Goal: Transaction & Acquisition: Purchase product/service

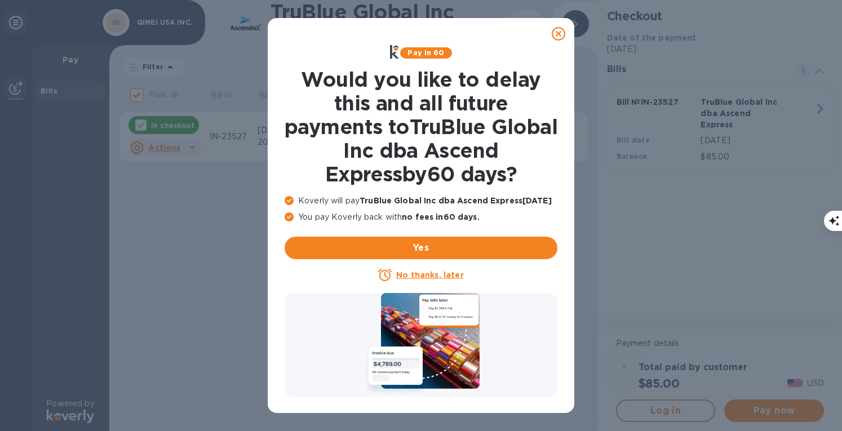
click at [554, 37] on icon at bounding box center [559, 34] width 14 height 14
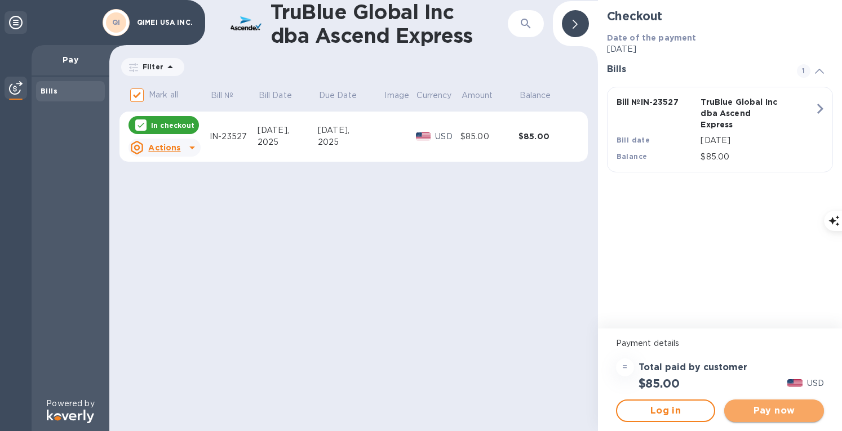
click at [767, 411] on span "Pay now" at bounding box center [774, 411] width 82 height 14
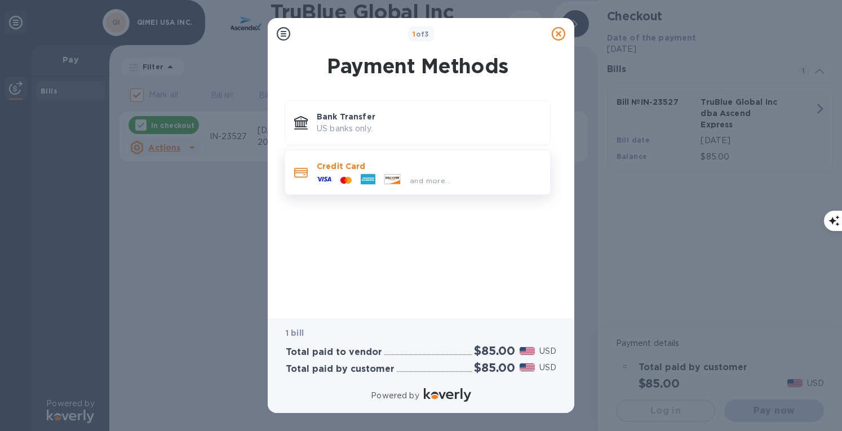
click at [343, 166] on p "Credit Card" at bounding box center [429, 166] width 224 height 11
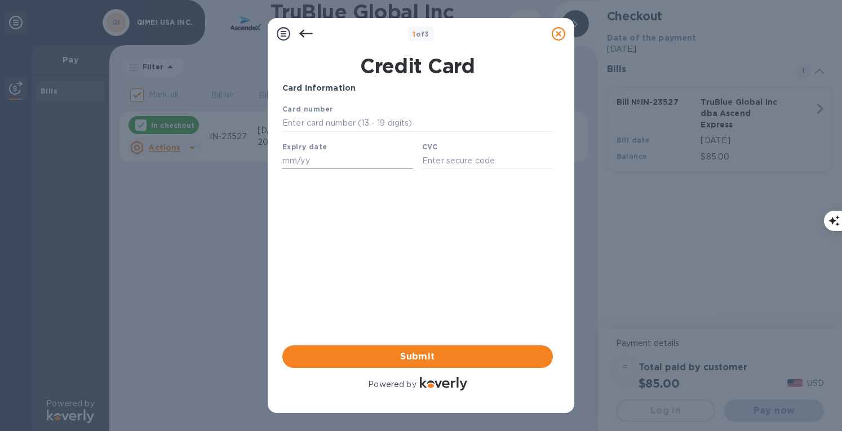
drag, startPoint x: 625, startPoint y: 269, endPoint x: 300, endPoint y: 158, distance: 343.9
click at [300, 158] on input "text" at bounding box center [347, 160] width 131 height 17
type input "01/28"
type input "[CREDIT_CARD_NUMBER]"
type input "1871"
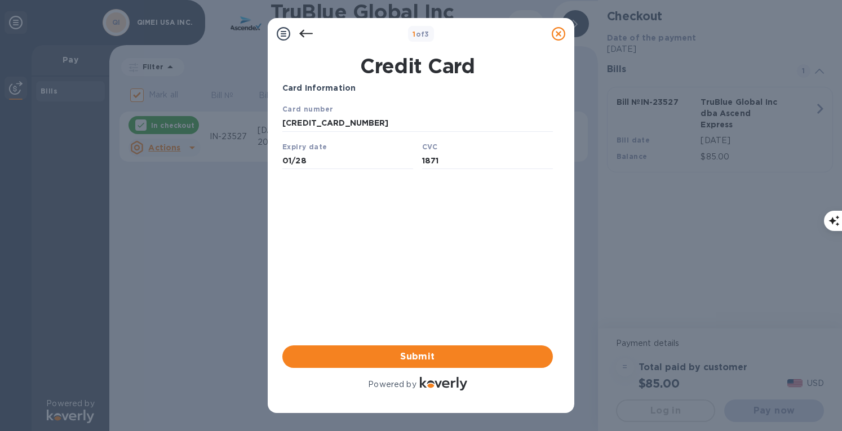
click at [369, 311] on div "Card Information Your browser does not support iframes Submit Powered by" at bounding box center [417, 237] width 271 height 311
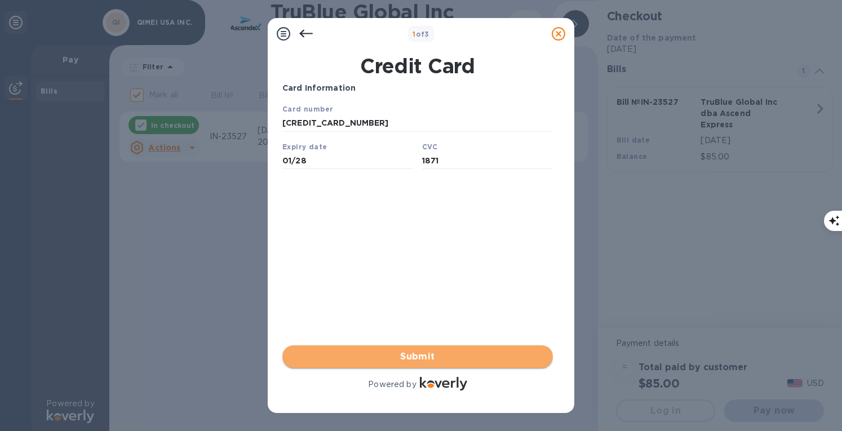
click at [414, 357] on span "Submit" at bounding box center [417, 357] width 253 height 14
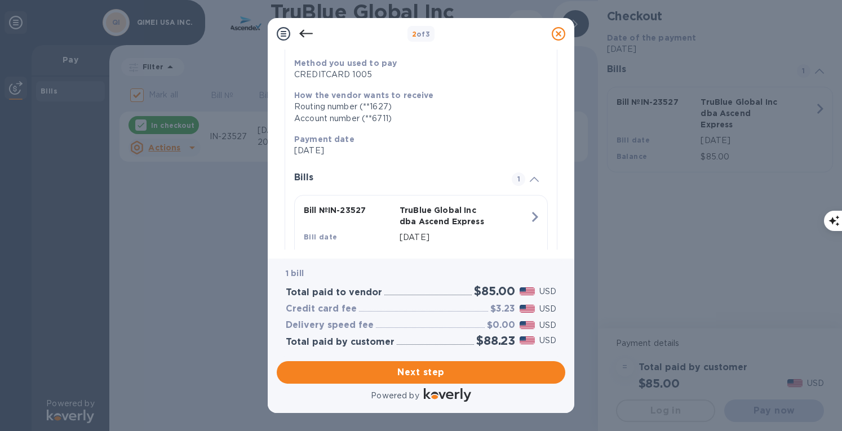
scroll to position [194, 0]
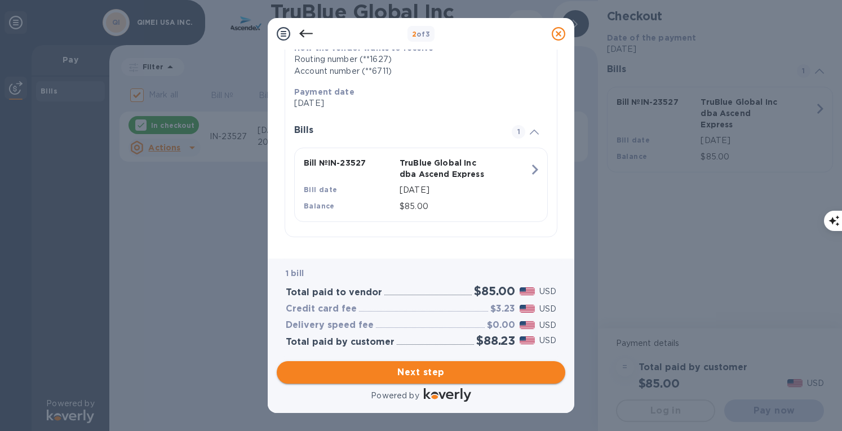
click at [441, 374] on span "Next step" at bounding box center [421, 373] width 271 height 14
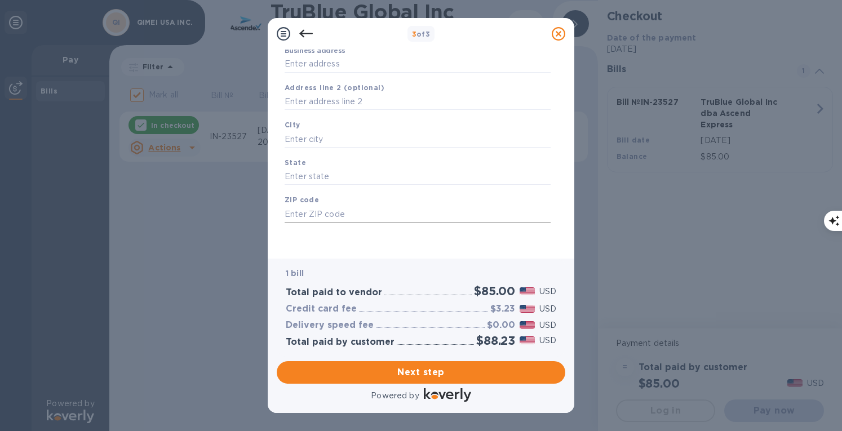
type input "[GEOGRAPHIC_DATA]"
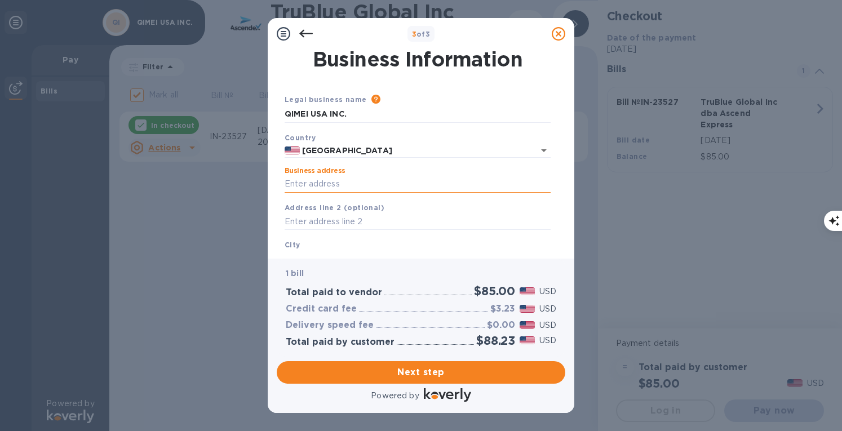
click at [326, 186] on input "Business address" at bounding box center [418, 184] width 266 height 17
type input "[STREET_ADDRESS]"
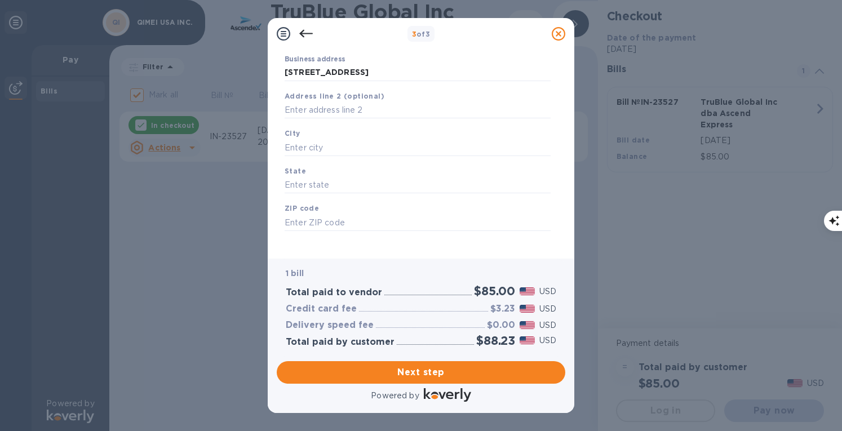
scroll to position [120, 0]
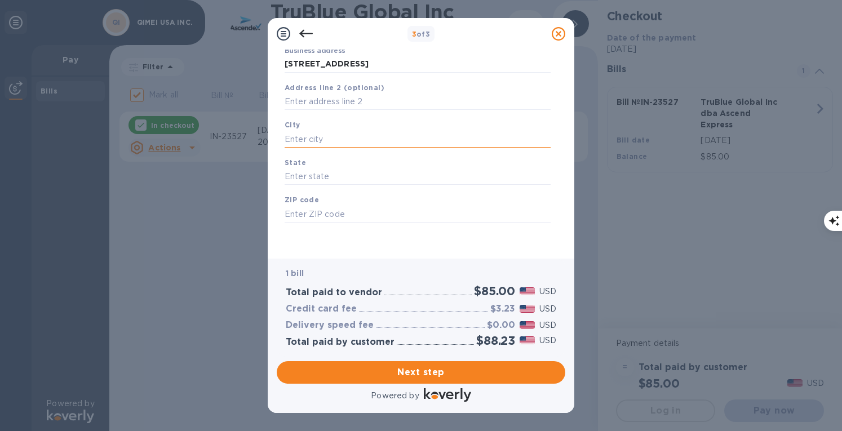
click at [308, 140] on input "text" at bounding box center [418, 139] width 266 height 17
type input "[GEOGRAPHIC_DATA]"
click at [312, 179] on input "text" at bounding box center [418, 177] width 266 height 17
type input "NY"
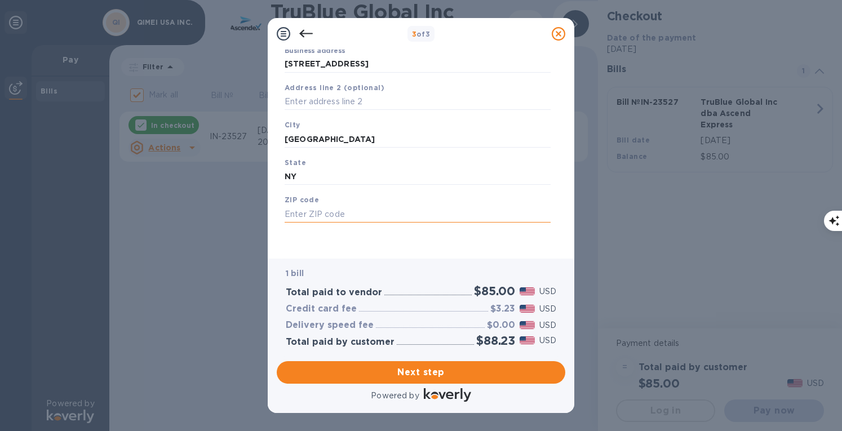
click at [313, 211] on input "text" at bounding box center [418, 214] width 266 height 17
type input "14850"
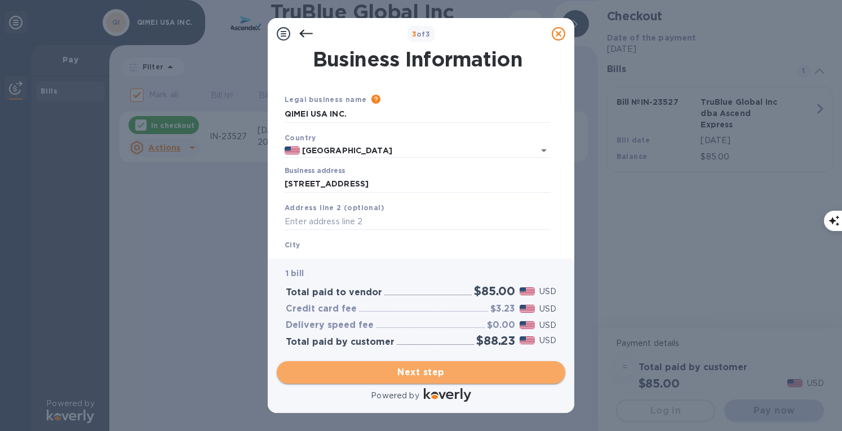
click at [404, 374] on span "Next step" at bounding box center [421, 373] width 271 height 14
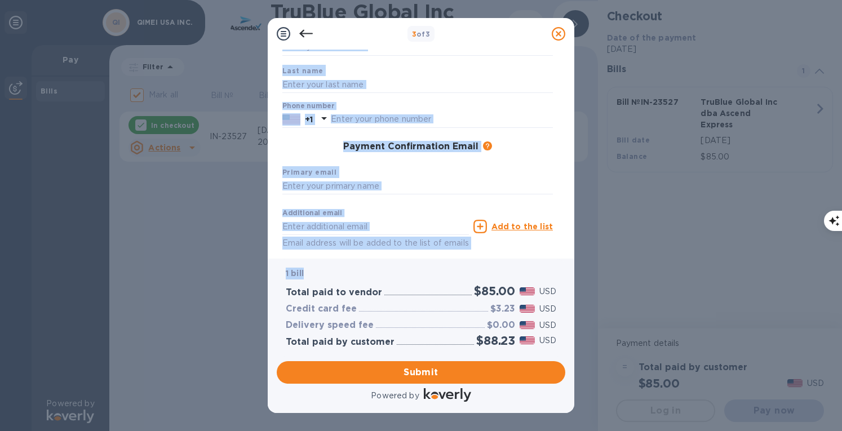
scroll to position [147, 0]
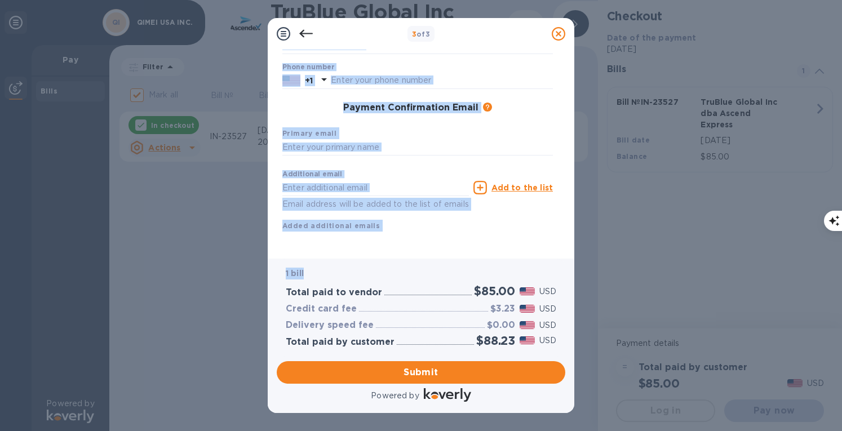
drag, startPoint x: 565, startPoint y: 140, endPoint x: 563, endPoint y: 274, distance: 134.2
click at [563, 274] on div "3 of 3 Payment Contact Information First name Last name Phone number +1 Payment…" at bounding box center [421, 215] width 307 height 395
click at [568, 228] on div "Payment Contact Information First name Last name Phone number +1 Payment Confir…" at bounding box center [421, 154] width 307 height 209
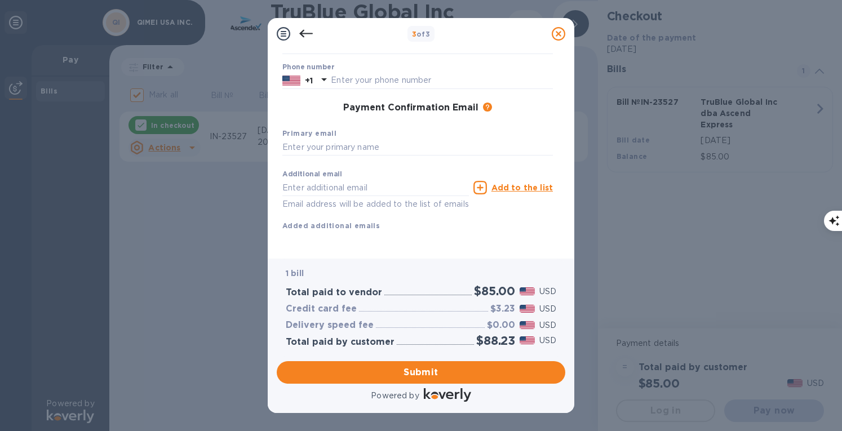
drag, startPoint x: 571, startPoint y: 228, endPoint x: 577, endPoint y: 202, distance: 26.8
click at [577, 202] on div "3 of 3 Payment Contact Information First name Last name Phone number +1 Payment…" at bounding box center [421, 215] width 842 height 431
drag, startPoint x: 565, startPoint y: 225, endPoint x: 568, endPoint y: 206, distance: 19.5
click at [568, 206] on div "Payment Contact Information First name Last name Phone number +1 Payment Confir…" at bounding box center [421, 154] width 307 height 209
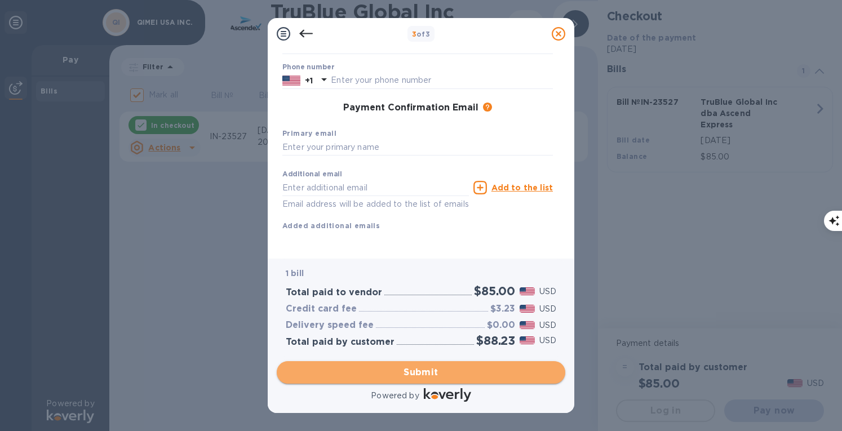
click at [426, 373] on span "Submit" at bounding box center [421, 373] width 271 height 14
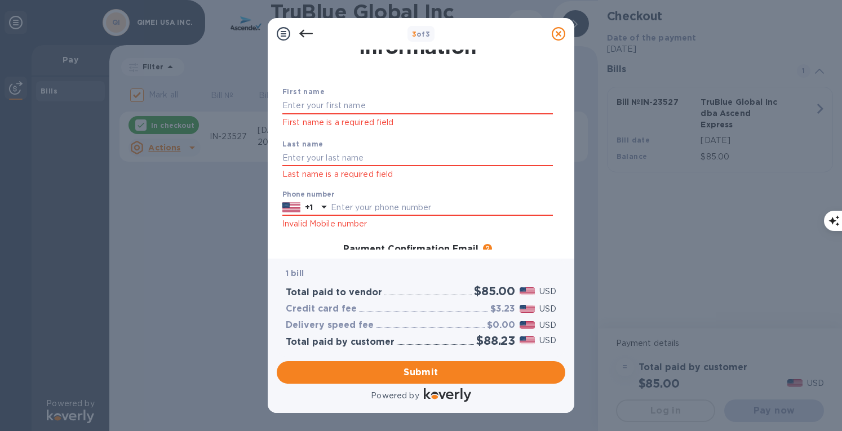
scroll to position [34, 0]
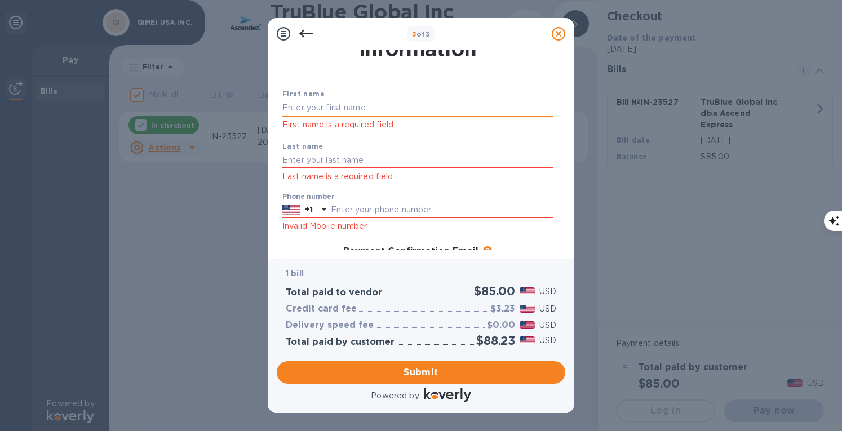
click at [373, 109] on input "text" at bounding box center [417, 108] width 271 height 17
type input "j"
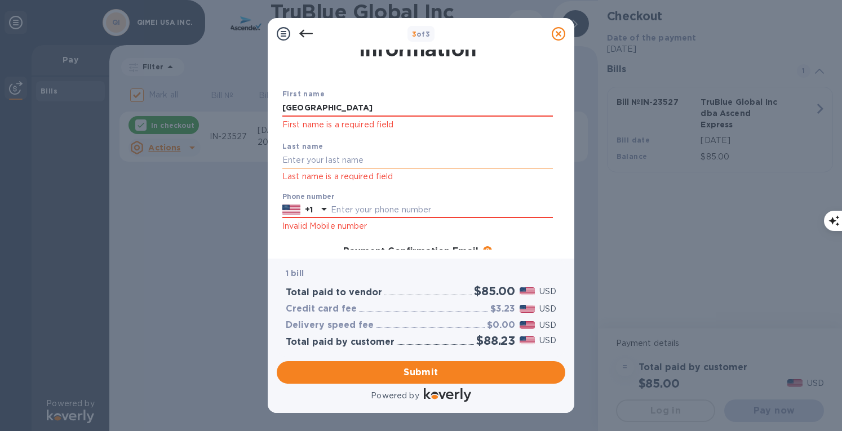
type input "[GEOGRAPHIC_DATA]"
click at [345, 157] on input "text" at bounding box center [417, 160] width 271 height 17
type input "Li"
click at [353, 205] on input "text" at bounding box center [442, 210] width 222 height 17
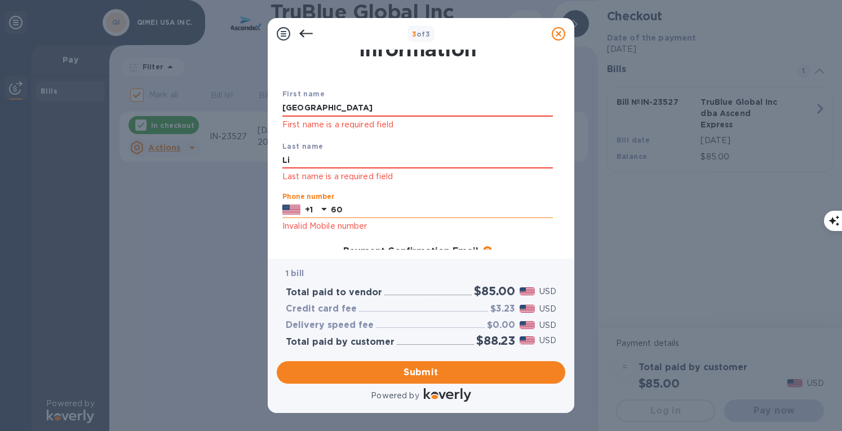
type input "6"
type input "8148805769"
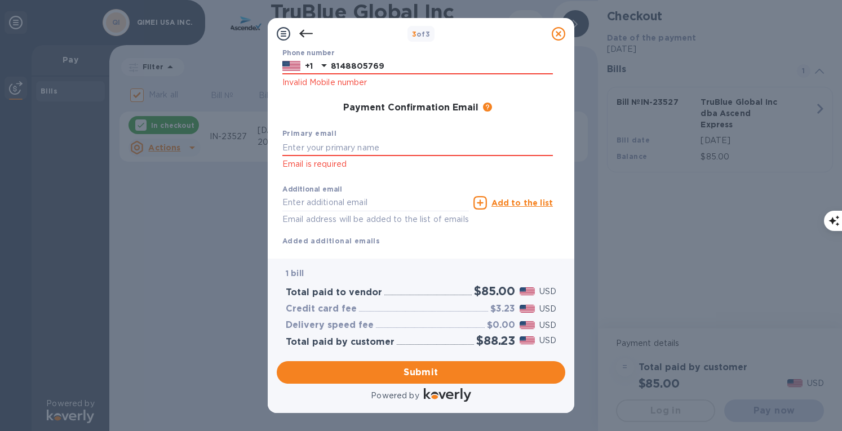
scroll to position [186, 0]
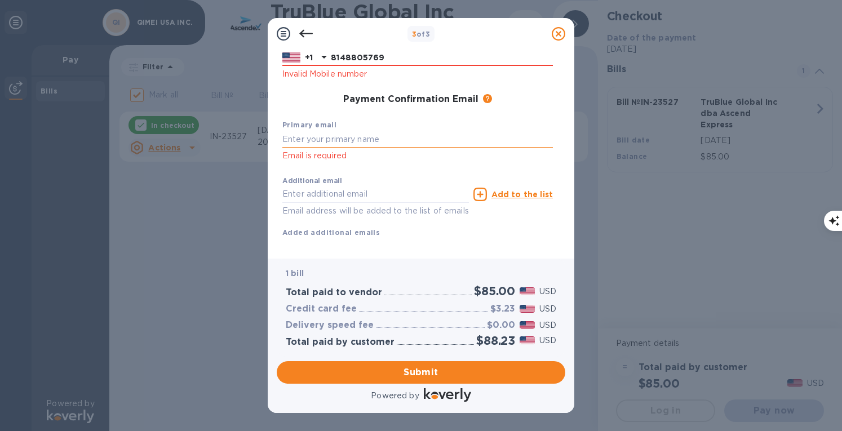
click at [354, 140] on input "text" at bounding box center [417, 139] width 271 height 17
type input "[EMAIL_ADDRESS][DOMAIN_NAME]"
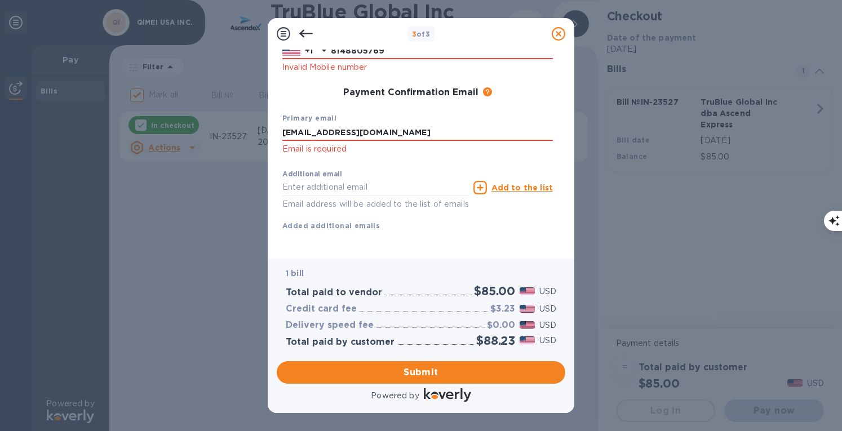
scroll to position [206, 0]
drag, startPoint x: 441, startPoint y: 377, endPoint x: 596, endPoint y: 143, distance: 280.7
click at [596, 143] on div "3 of 3 Payment Contact Information First name Jinzhou First name is a required …" at bounding box center [421, 215] width 842 height 431
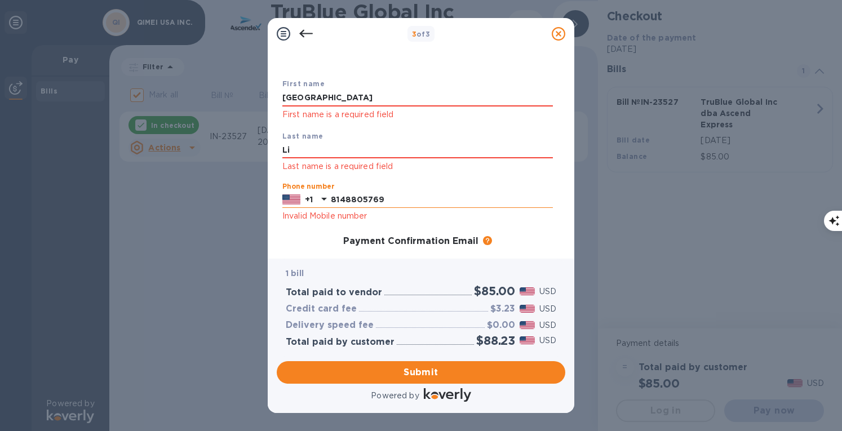
click at [391, 201] on input "8148805769" at bounding box center [442, 200] width 222 height 17
type input "8"
type input "6072883787"
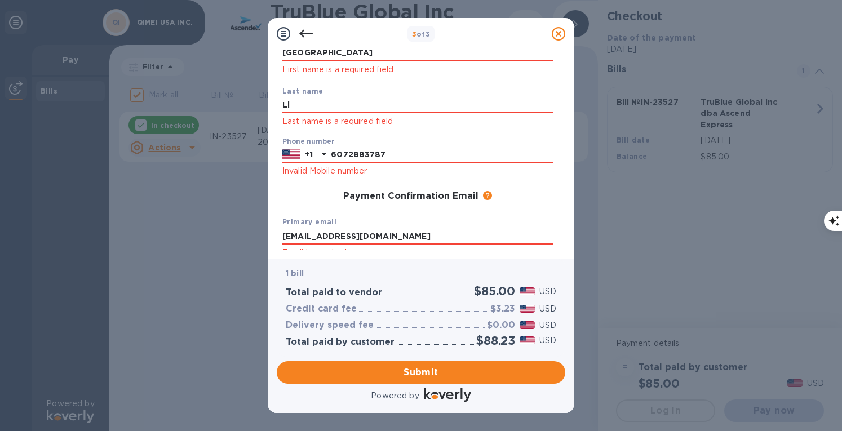
scroll to position [90, 0]
click at [525, 170] on p "Invalid Mobile number" at bounding box center [417, 170] width 271 height 13
click at [396, 149] on input "6072883787" at bounding box center [442, 154] width 222 height 17
click at [404, 151] on input "6072883787" at bounding box center [442, 154] width 222 height 17
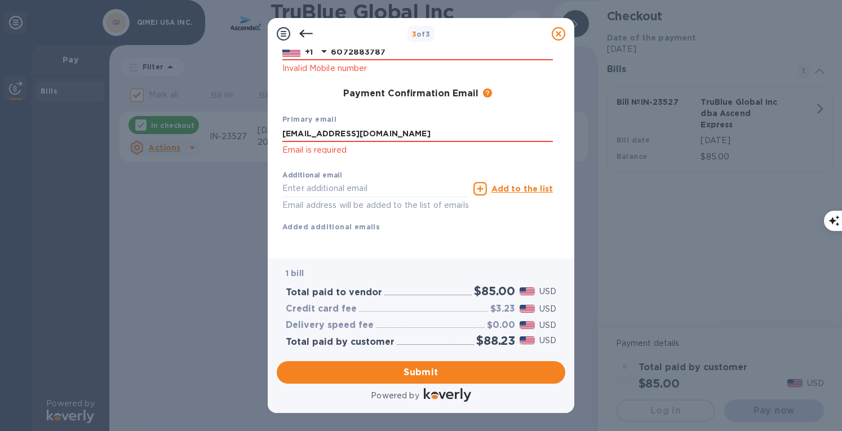
scroll to position [205, 0]
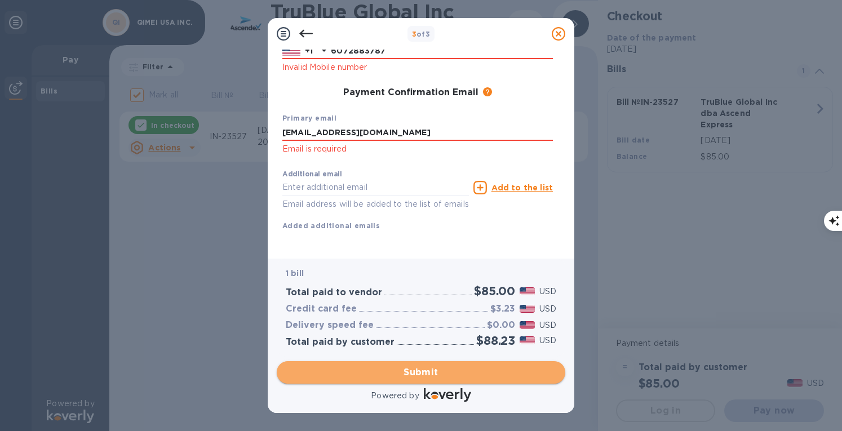
click at [432, 375] on span "Submit" at bounding box center [421, 373] width 271 height 14
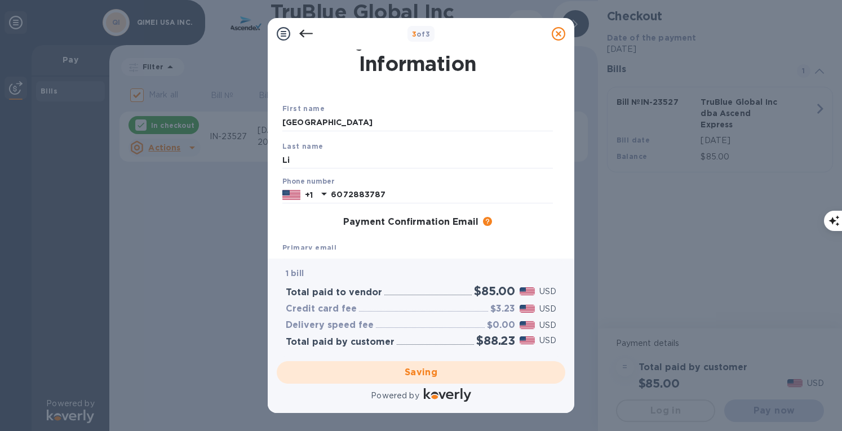
scroll to position [0, 0]
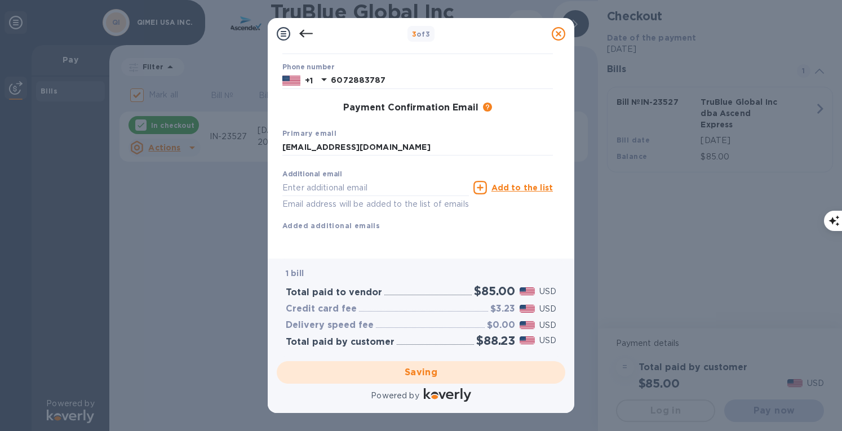
checkbox input "false"
